Goal: Task Accomplishment & Management: Use online tool/utility

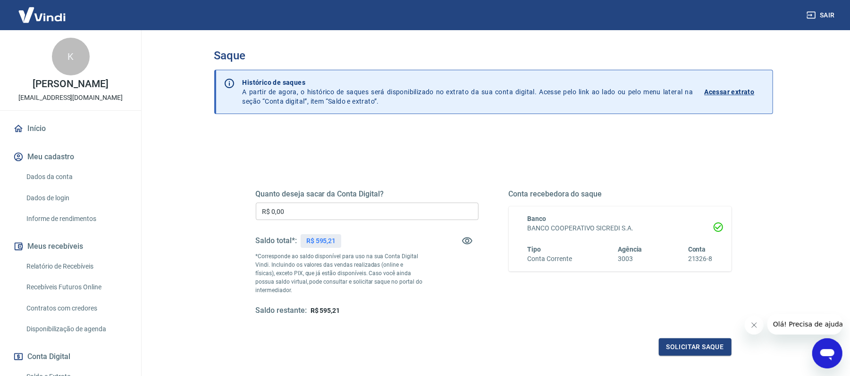
click at [321, 214] on input "R$ 0,00" at bounding box center [367, 211] width 223 height 17
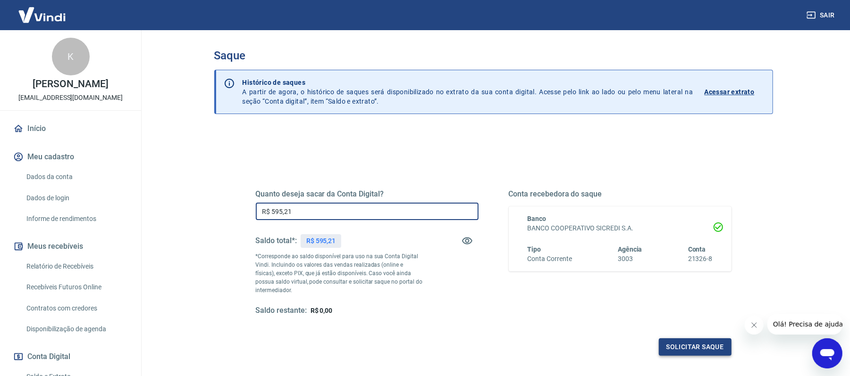
type input "R$ 595,21"
click at [680, 347] on button "Solicitar saque" at bounding box center [694, 347] width 73 height 17
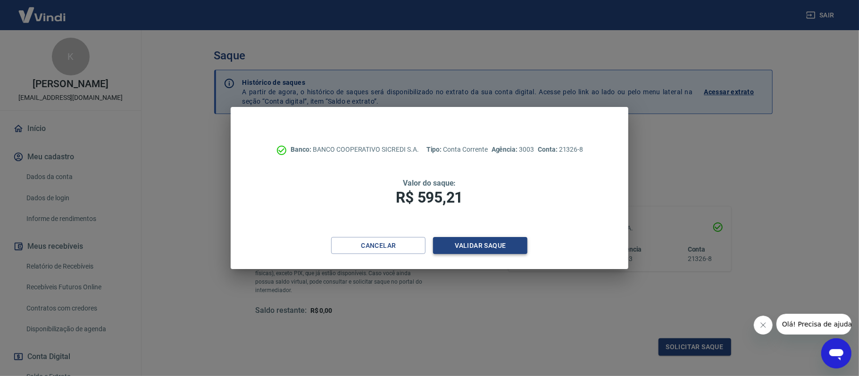
click at [485, 251] on button "Validar saque" at bounding box center [480, 245] width 94 height 17
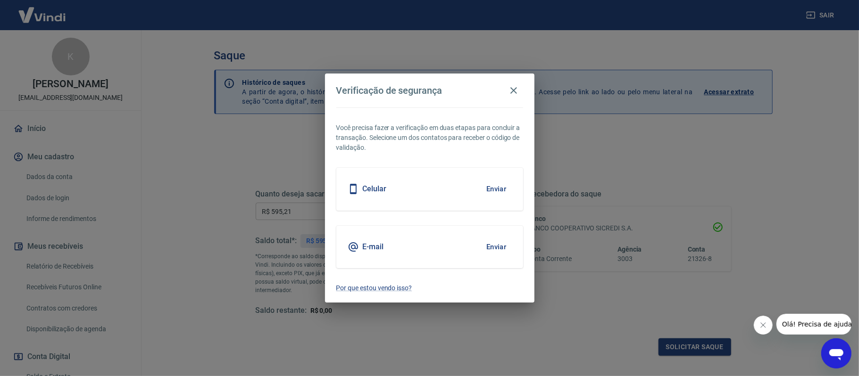
click at [497, 251] on button "Enviar" at bounding box center [496, 247] width 31 height 20
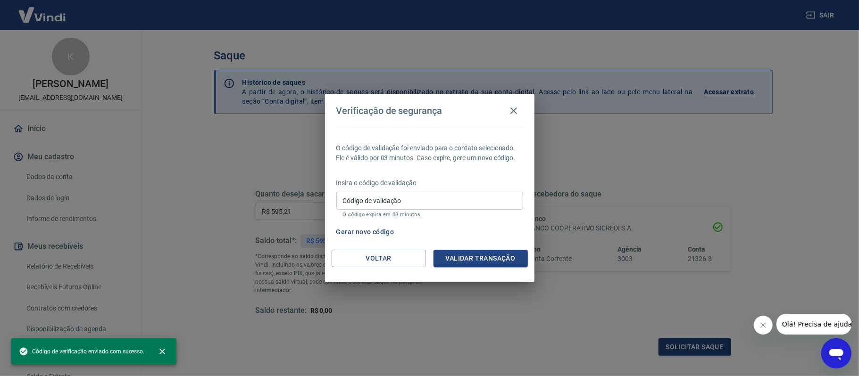
click at [359, 166] on div "O código de validação foi enviado para o contato selecionado. Ele é válido por …" at bounding box center [429, 189] width 209 height 122
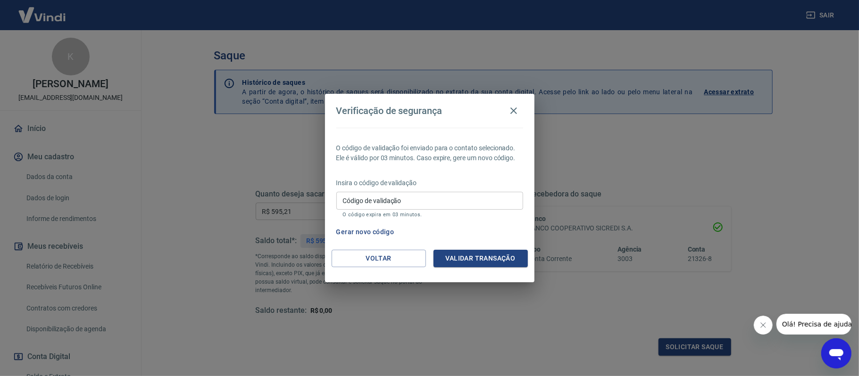
click at [363, 192] on div "Código de validação Código de validação O código expira em 03 minutos." at bounding box center [429, 204] width 187 height 25
paste input "454295"
type input "454295"
click at [478, 253] on div "Verificação de segurança O código de validação foi enviado para o contato selec…" at bounding box center [429, 188] width 209 height 188
click at [496, 265] on button "Validar transação" at bounding box center [480, 258] width 94 height 17
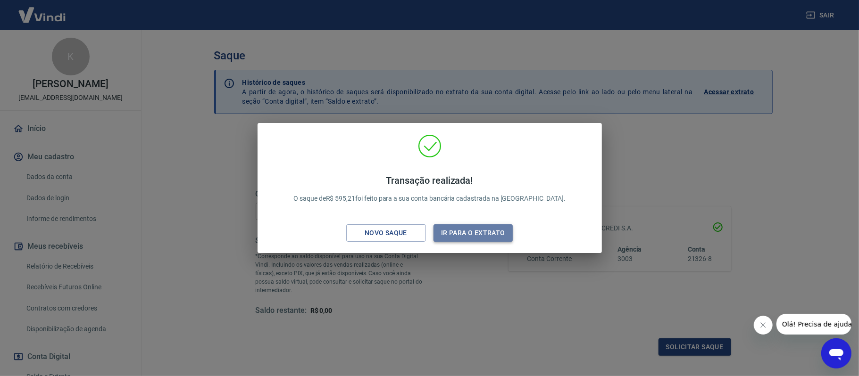
click at [466, 229] on button "Ir para o extrato" at bounding box center [473, 233] width 80 height 17
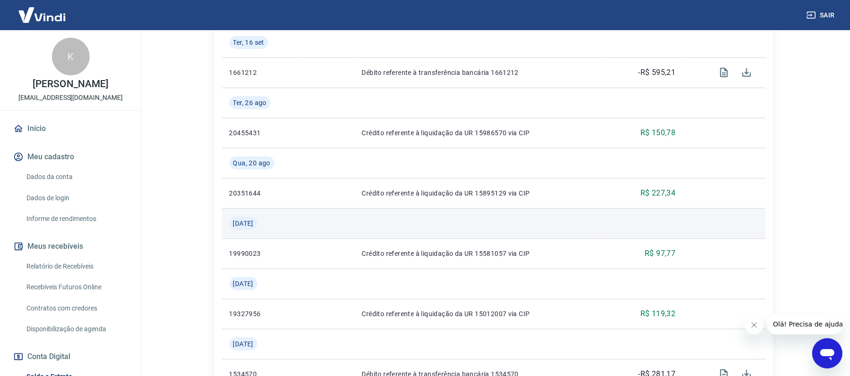
scroll to position [251, 0]
